Goal: Information Seeking & Learning: Compare options

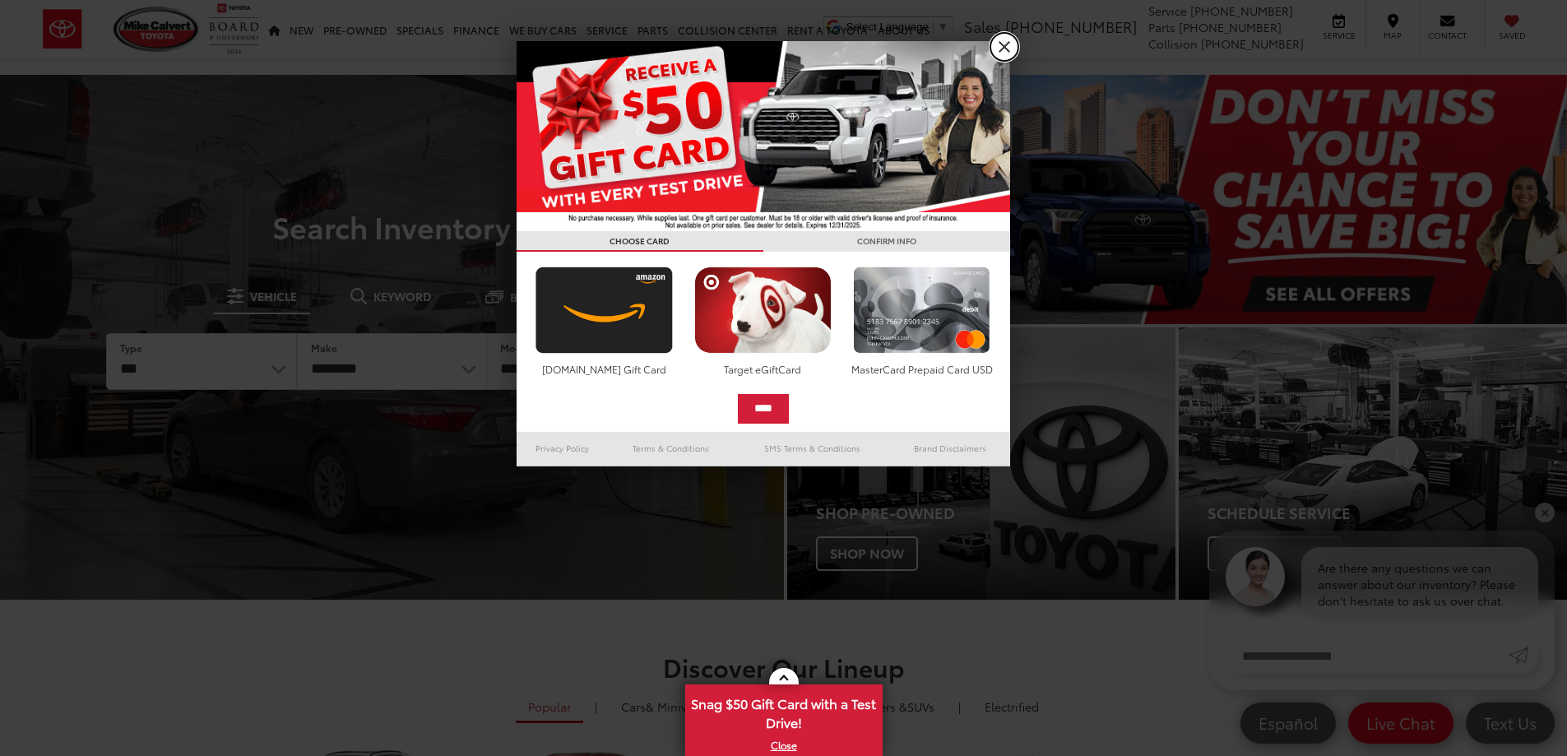
click at [1006, 40] on link "X" at bounding box center [1005, 47] width 28 height 28
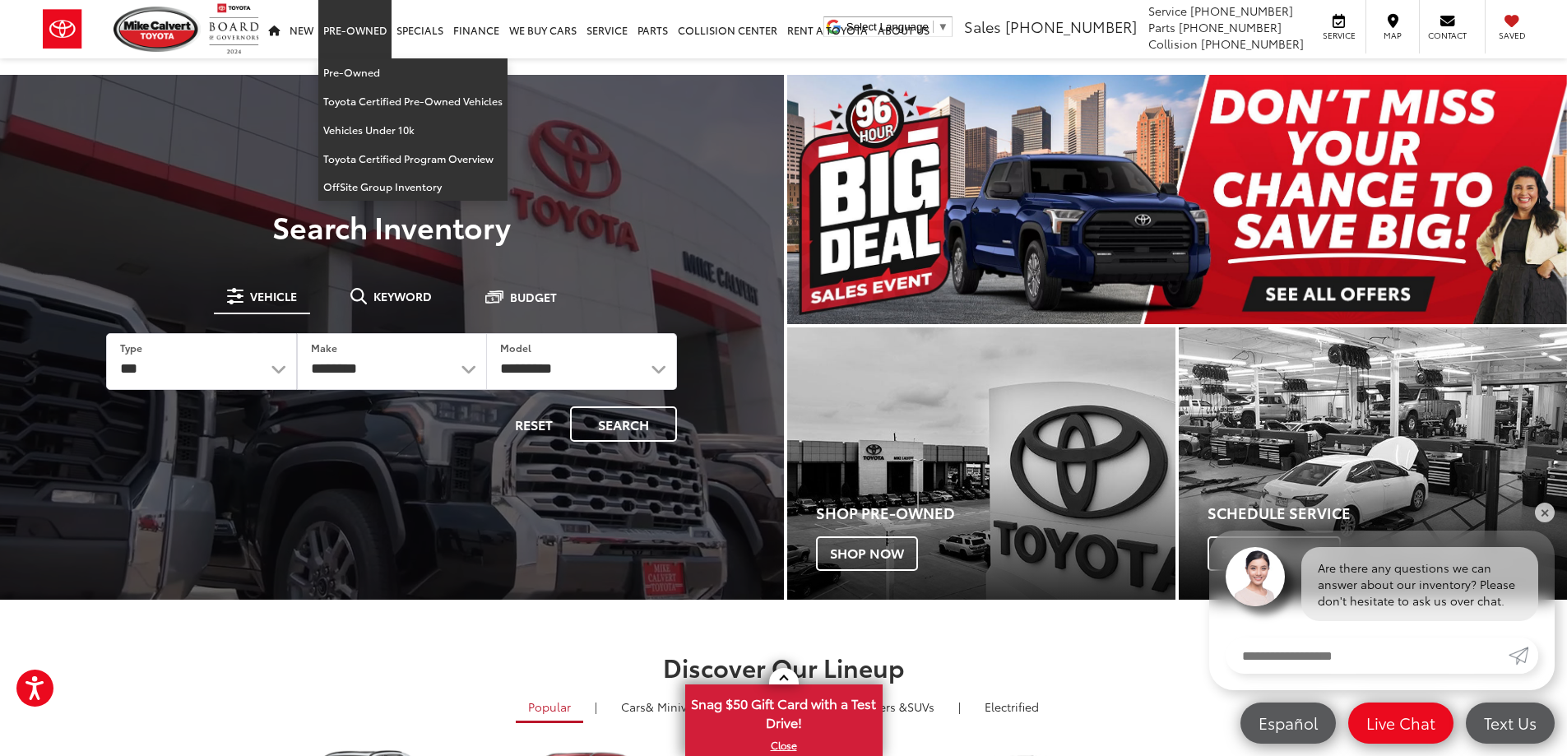
click at [360, 37] on link "Pre-Owned" at bounding box center [354, 29] width 73 height 58
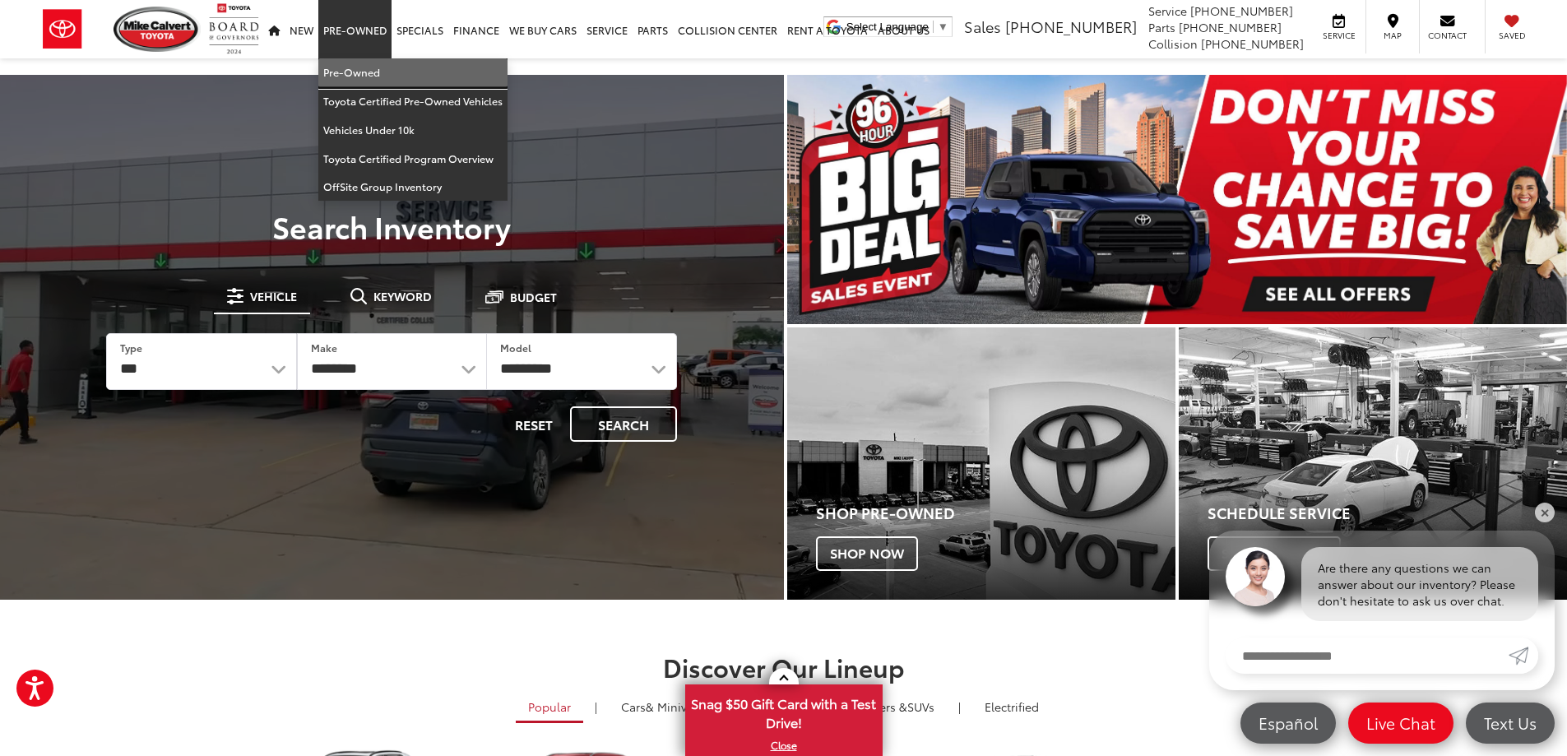
click at [350, 79] on link "Pre-Owned" at bounding box center [412, 72] width 189 height 29
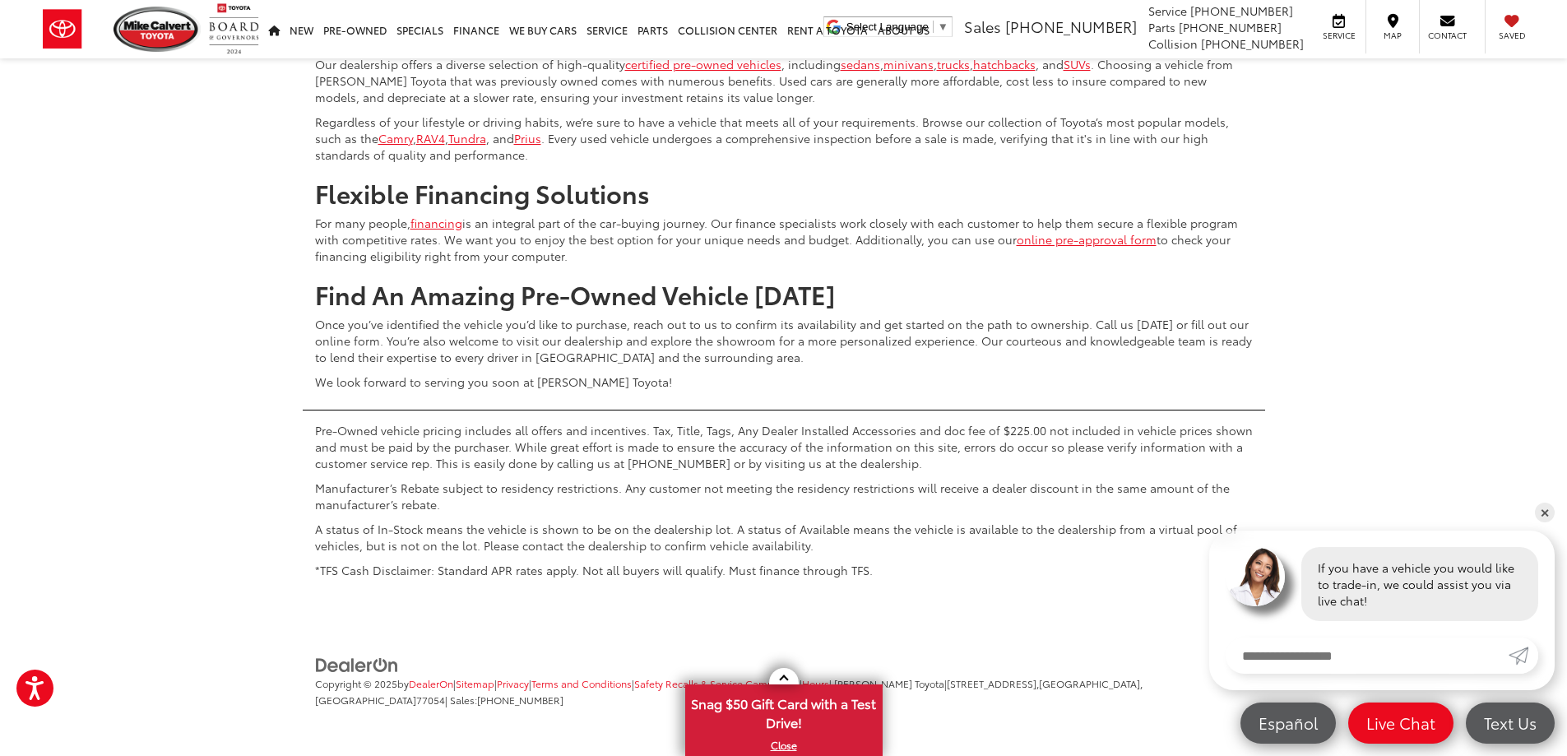
scroll to position [8227, 0]
click at [1477, 37] on button "Show: 96" at bounding box center [1499, 22] width 89 height 30
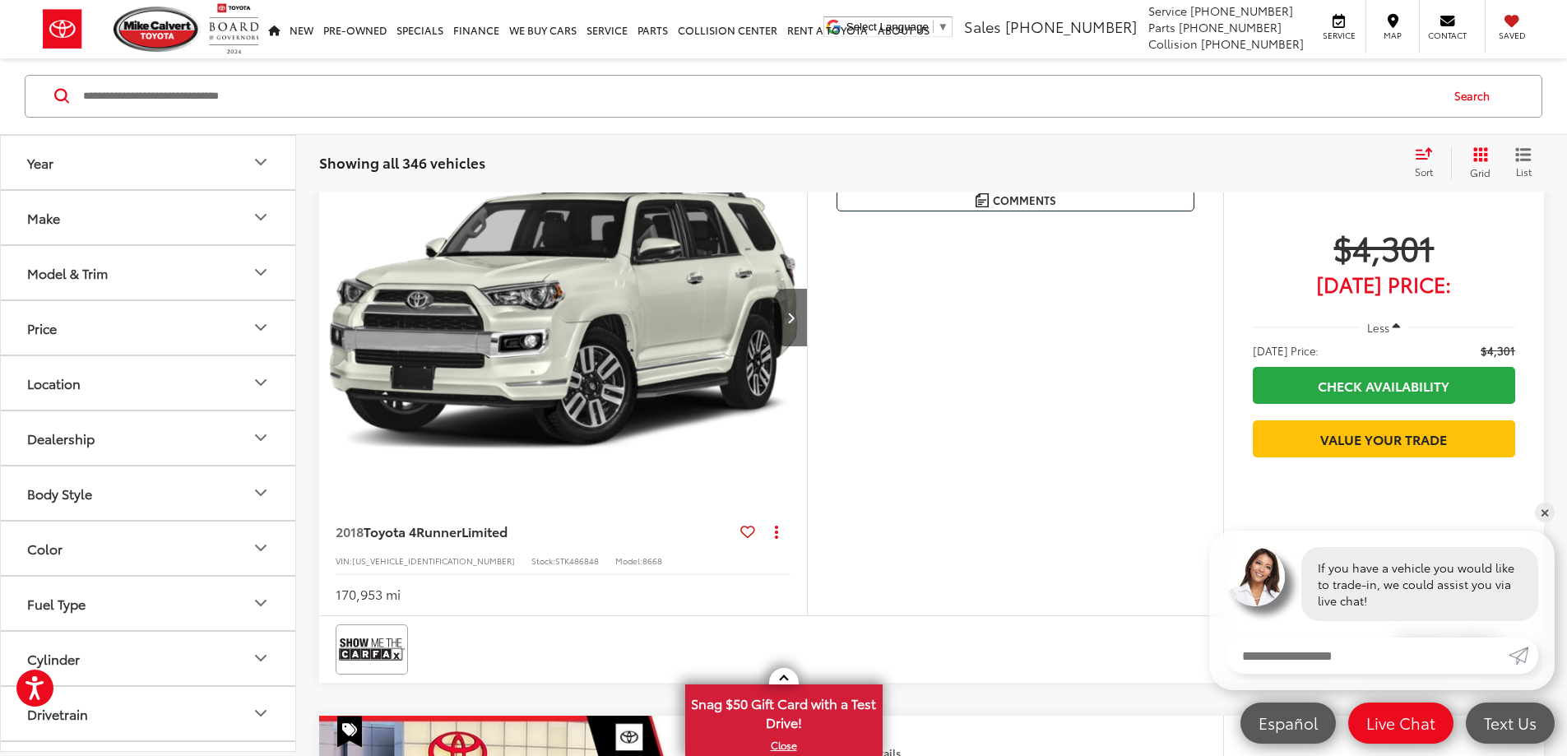
scroll to position [263, 0]
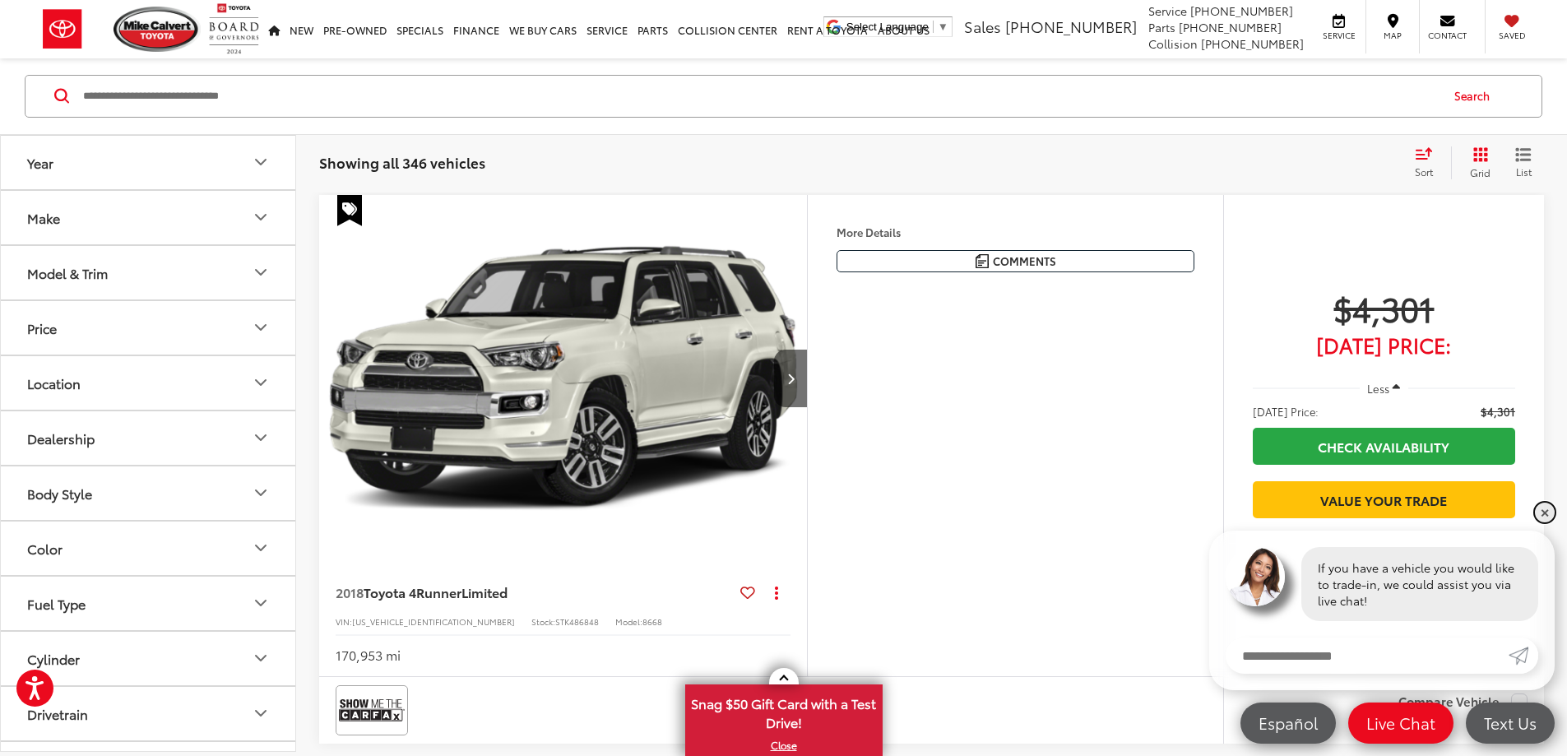
click at [1543, 517] on link "✕" at bounding box center [1545, 513] width 20 height 20
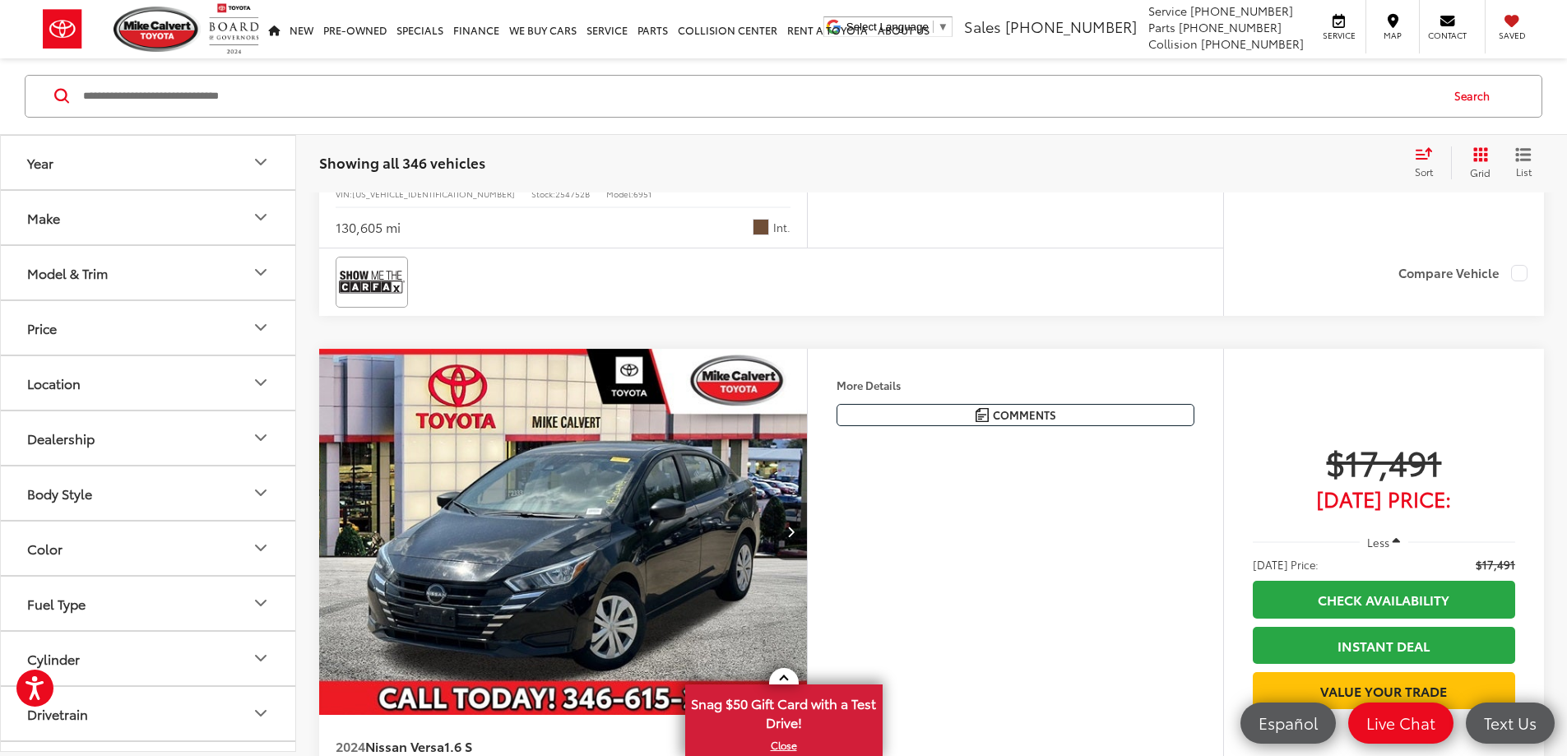
scroll to position [21344, 0]
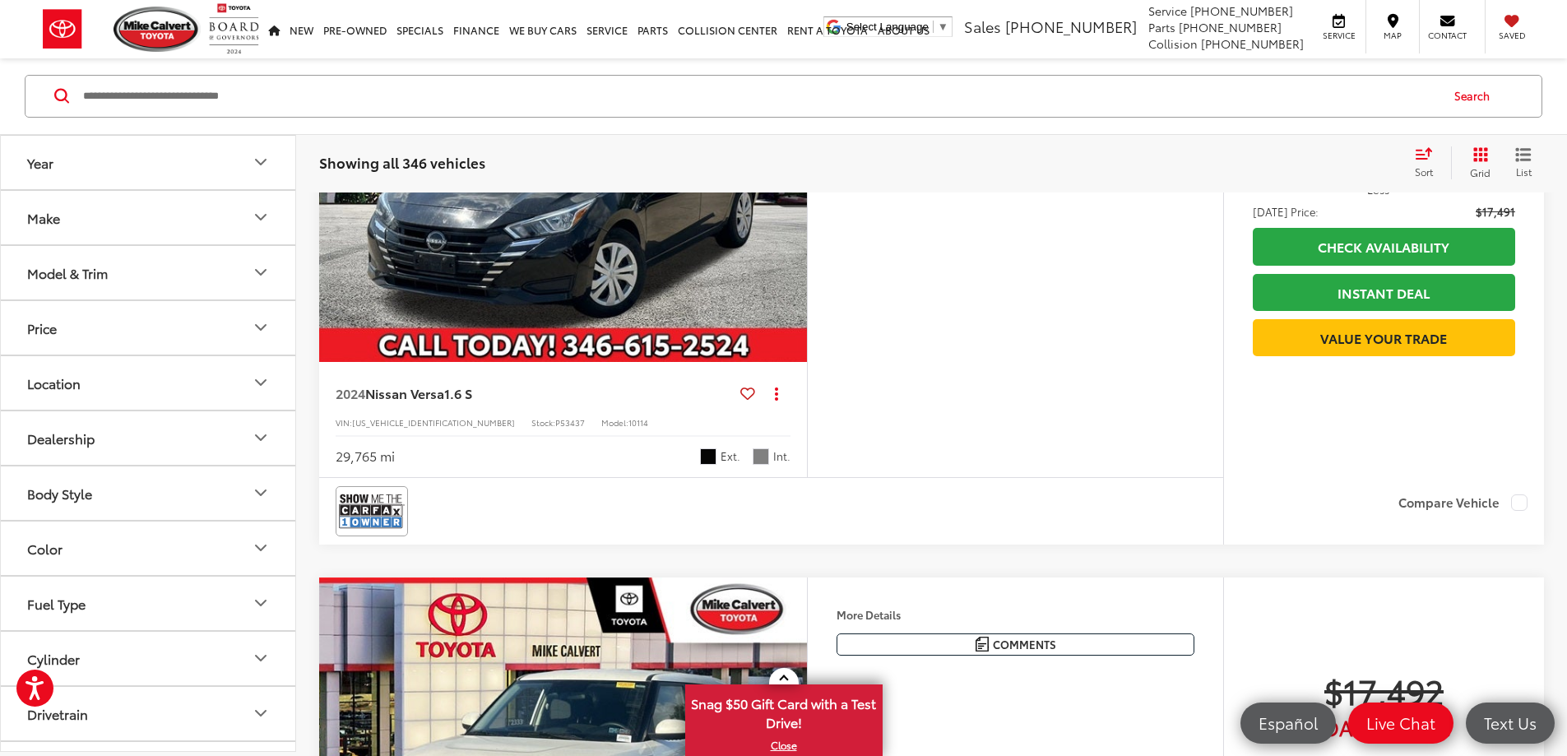
click at [230, 477] on button "Body Style" at bounding box center [149, 492] width 296 height 53
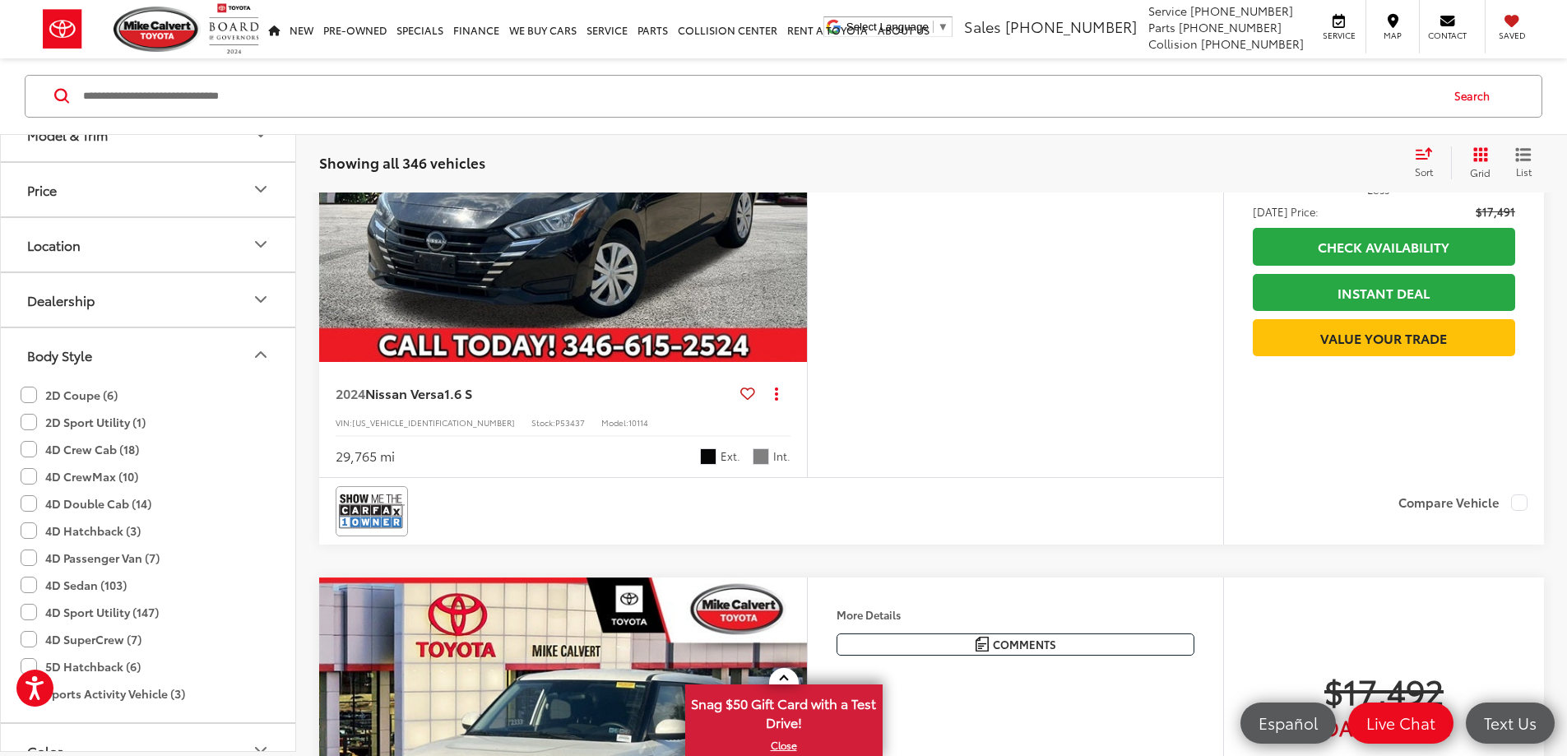
scroll to position [165, 0]
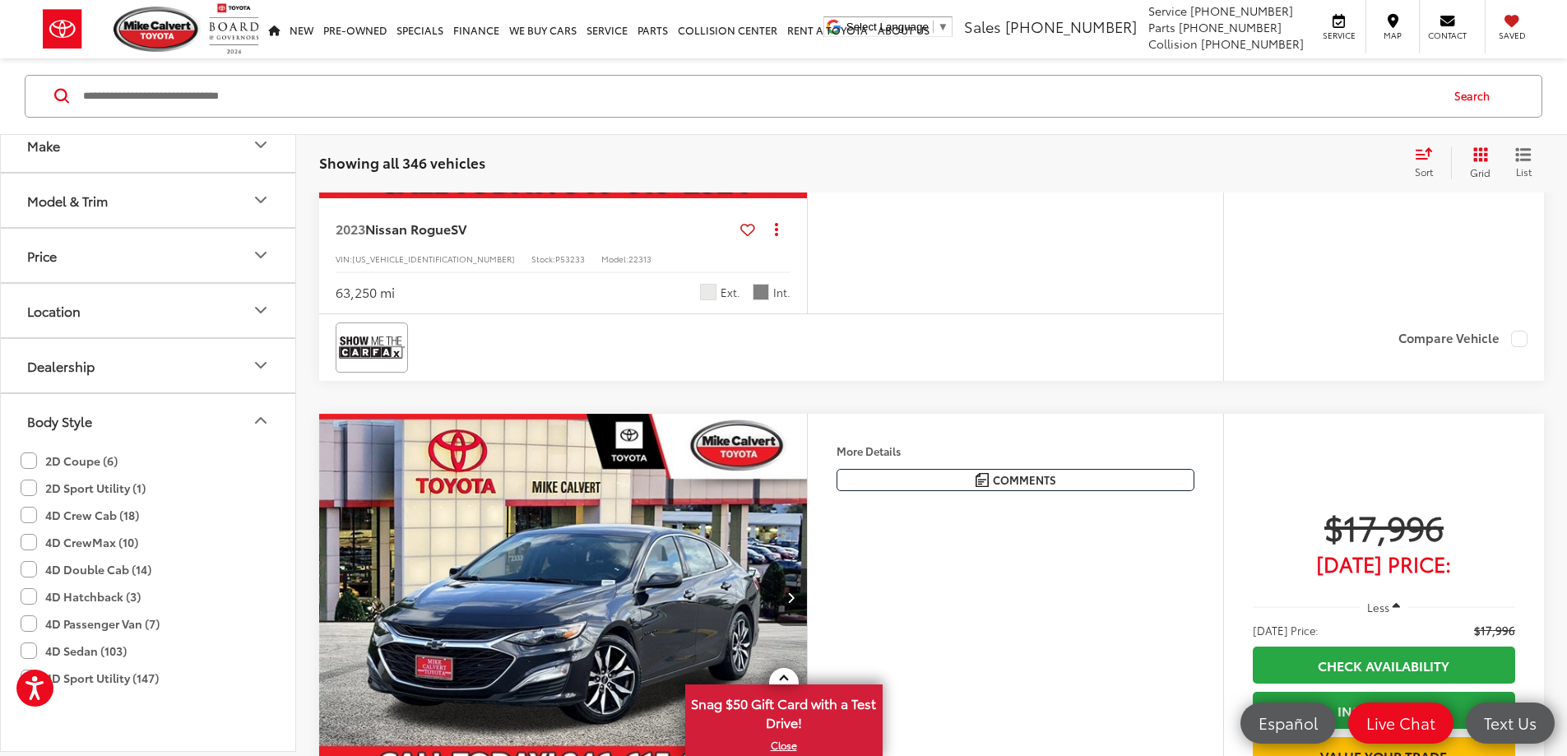
scroll to position [0, 0]
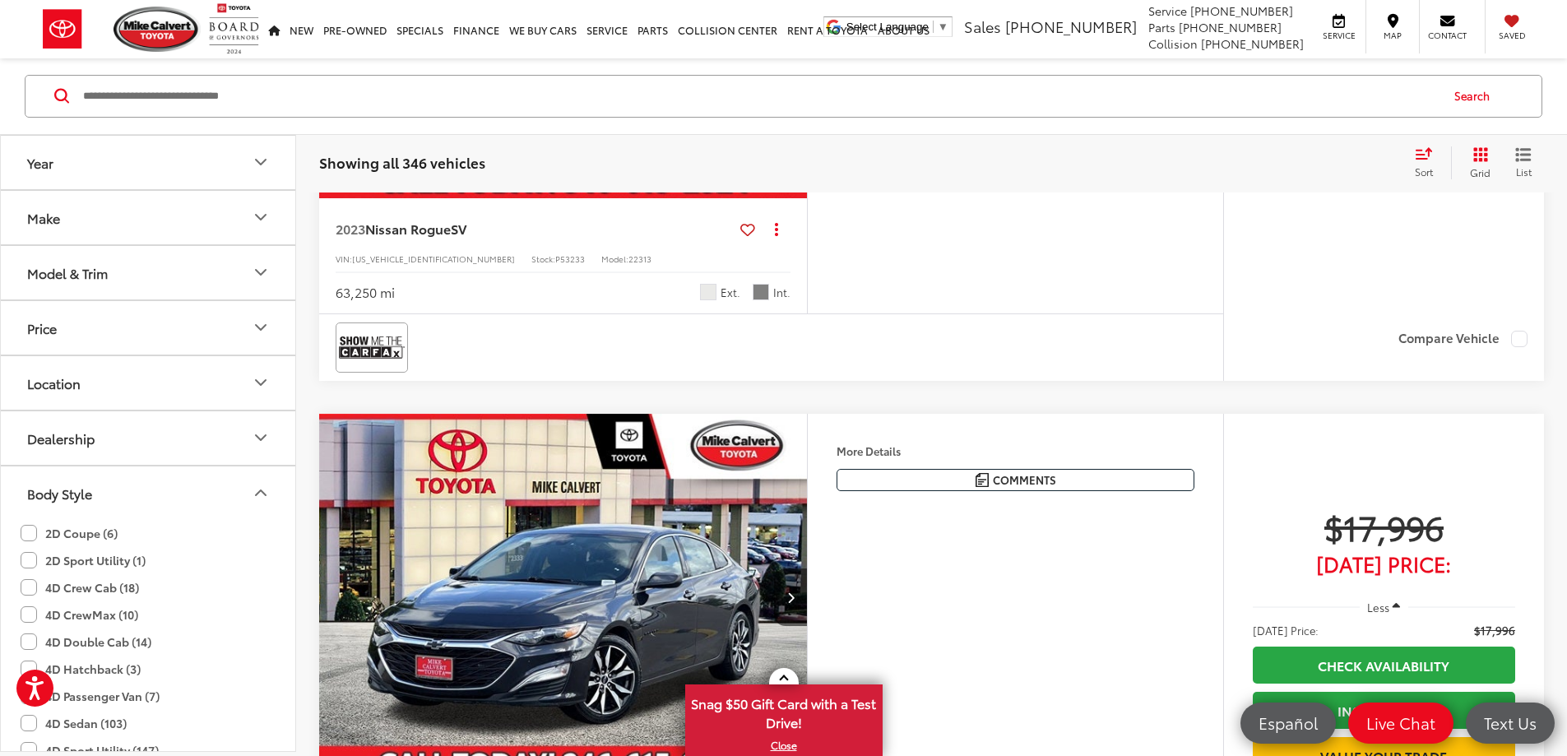
click at [142, 335] on button "Price" at bounding box center [149, 327] width 296 height 53
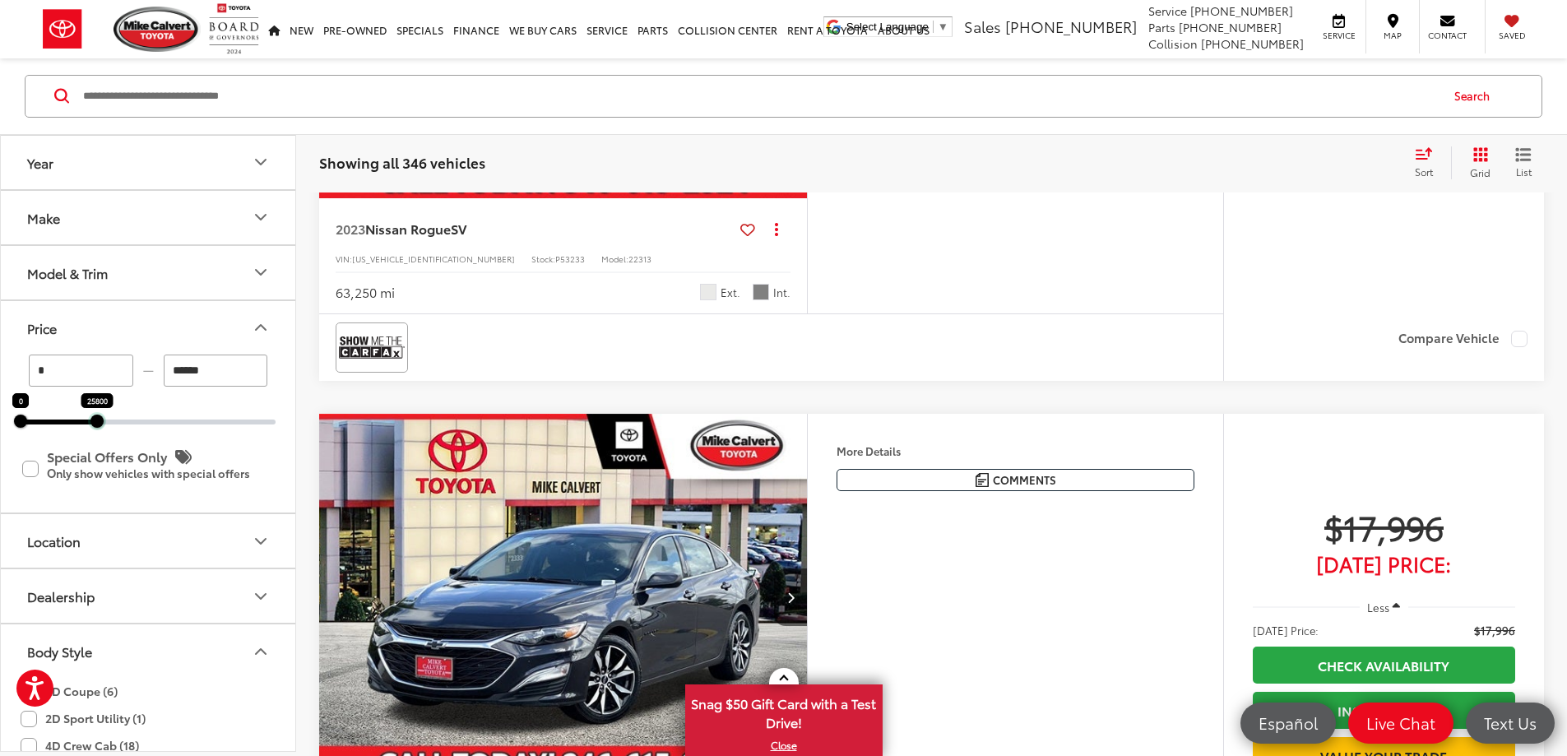
drag, startPoint x: 279, startPoint y: 423, endPoint x: 100, endPoint y: 431, distance: 178.7
click at [100, 431] on div "* — ****** 0 25800 Special Offers Only Only show vehicles with special offers" at bounding box center [148, 434] width 295 height 158
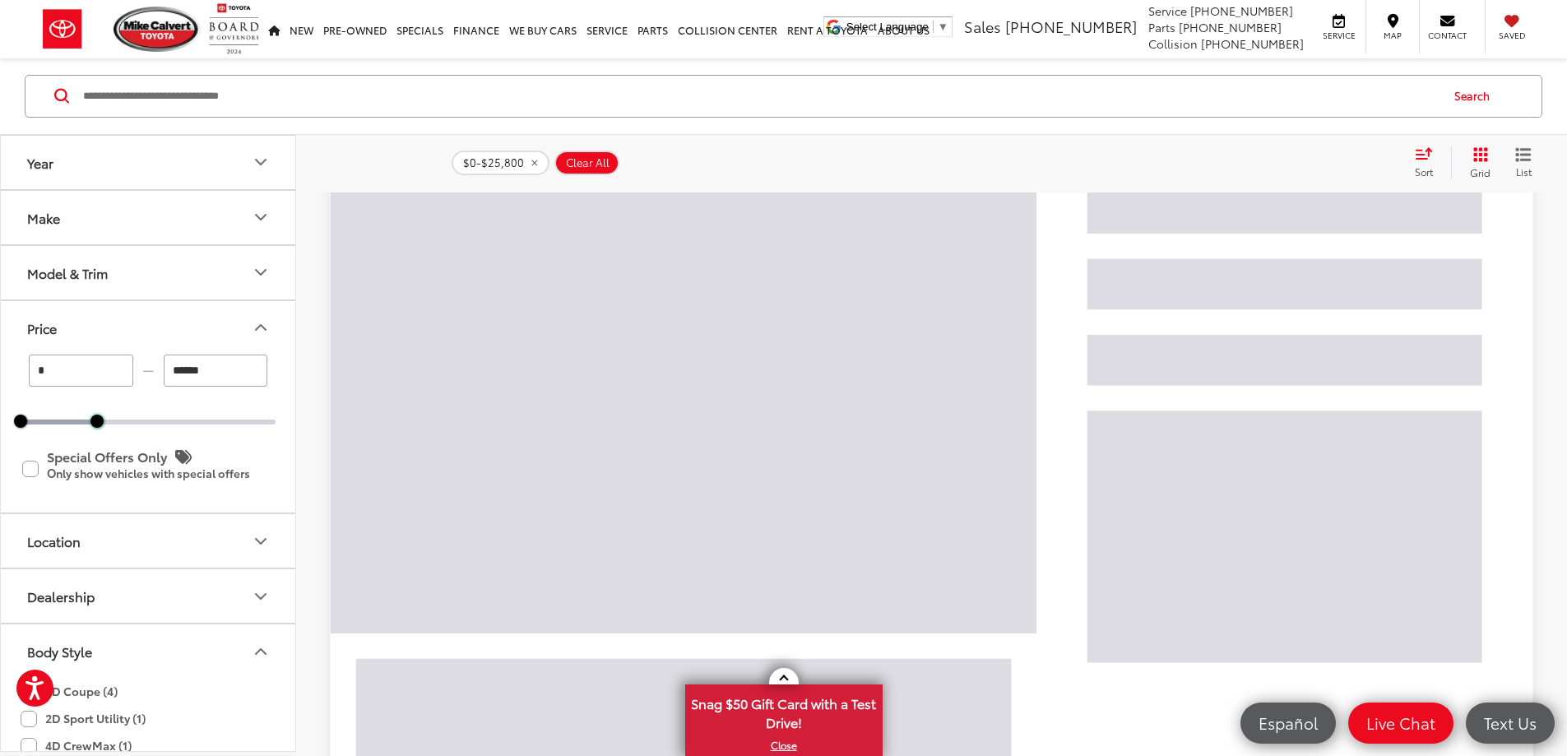
scroll to position [263, 0]
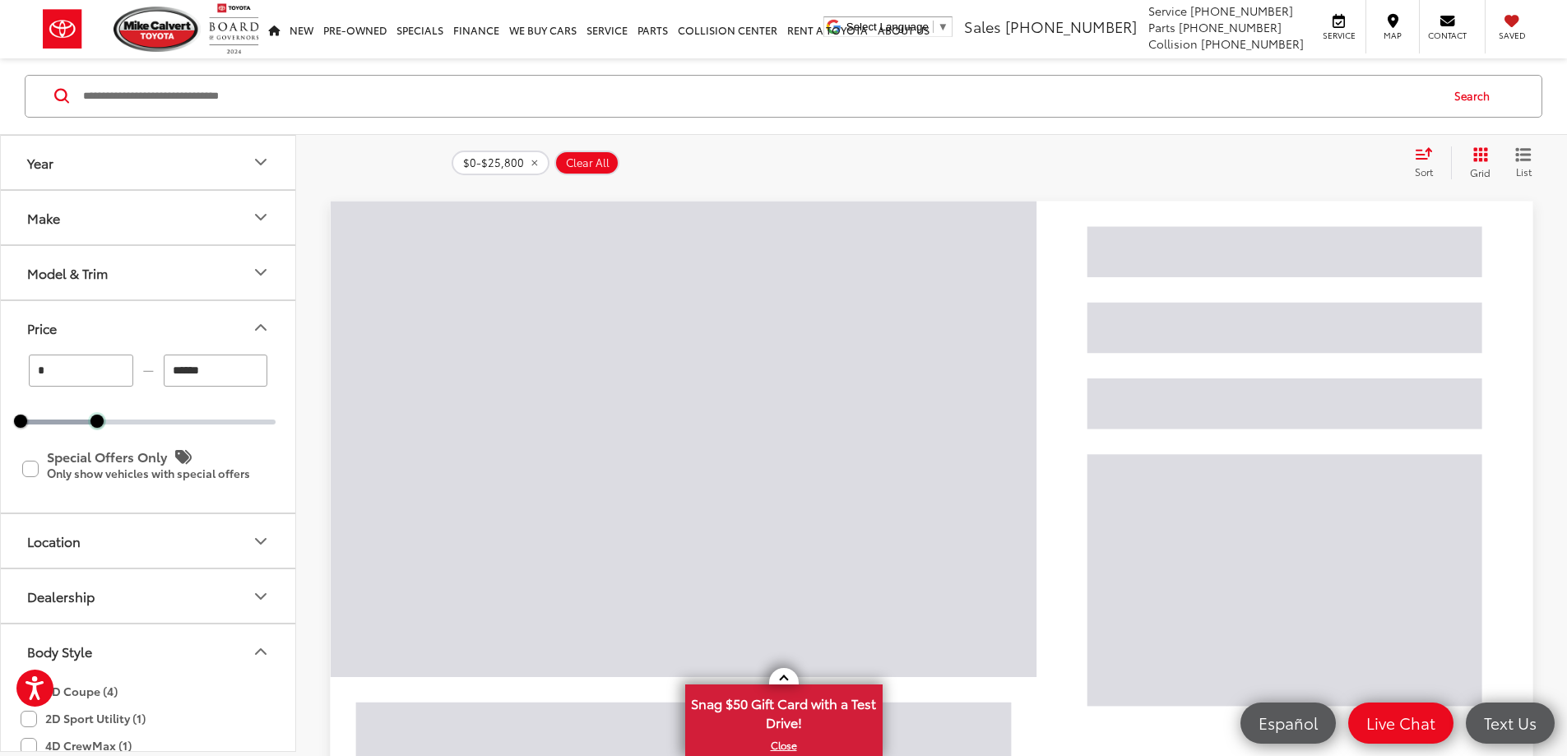
drag, startPoint x: 100, startPoint y: 424, endPoint x: 50, endPoint y: 425, distance: 49.4
click at [50, 425] on div "* — ****** 0 25800 Special Offers Only Only show vehicles with special offers" at bounding box center [148, 434] width 295 height 158
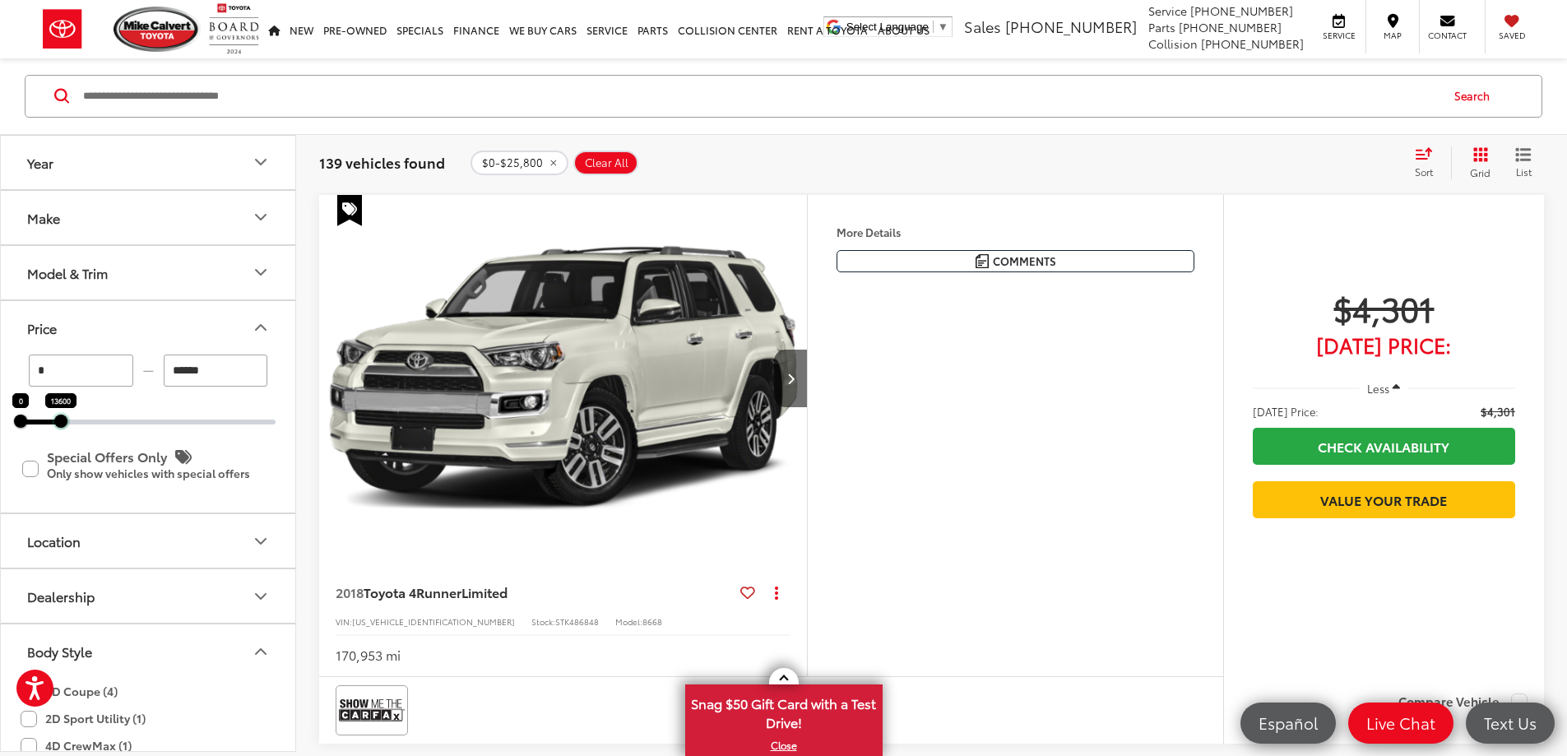
click at [58, 423] on div at bounding box center [60, 421] width 13 height 13
drag, startPoint x: 58, startPoint y: 423, endPoint x: 68, endPoint y: 423, distance: 9.9
click at [67, 423] on div at bounding box center [60, 421] width 13 height 13
drag, startPoint x: 68, startPoint y: 423, endPoint x: 81, endPoint y: 425, distance: 13.3
click at [81, 425] on div at bounding box center [80, 421] width 13 height 13
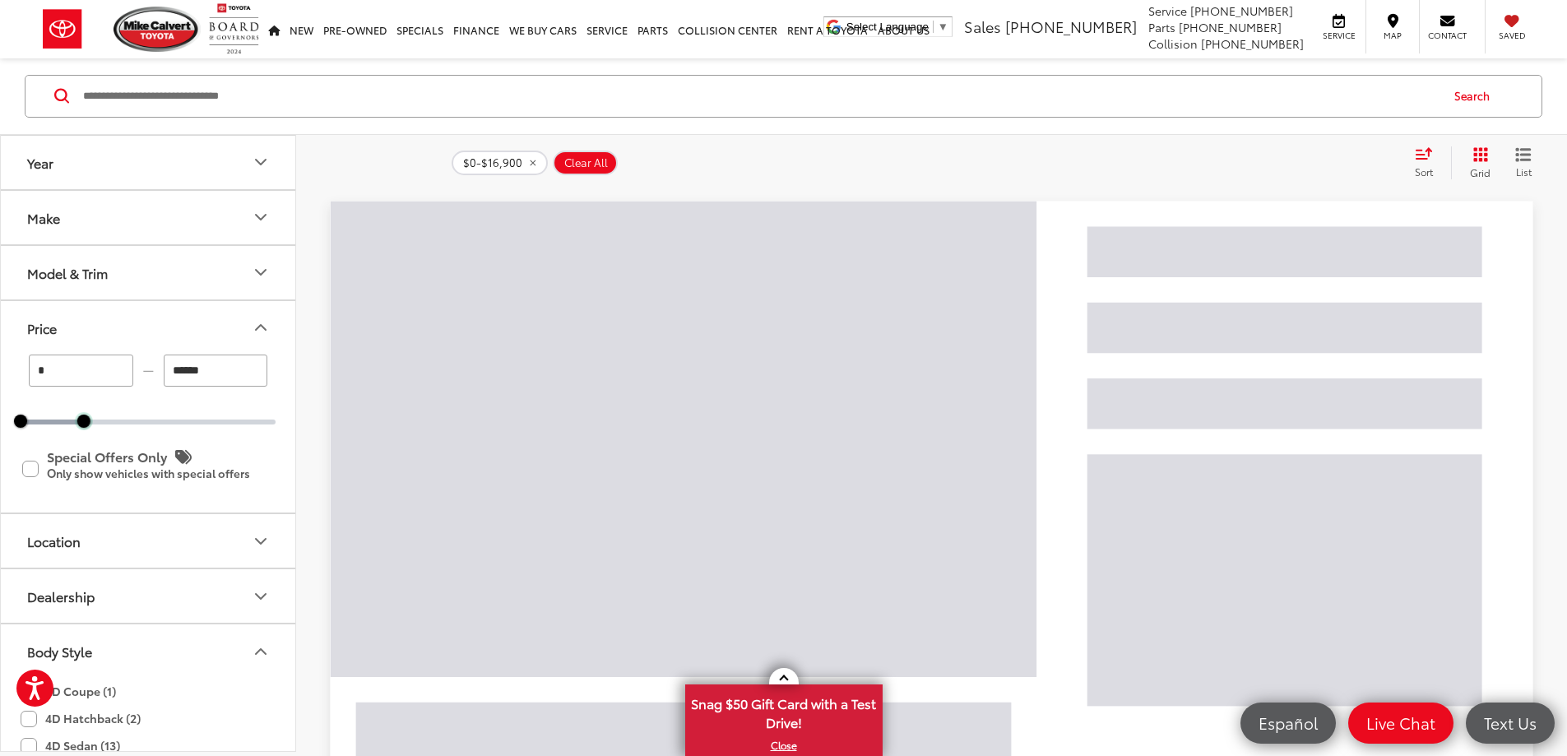
type input "******"
